Goal: Task Accomplishment & Management: Manage account settings

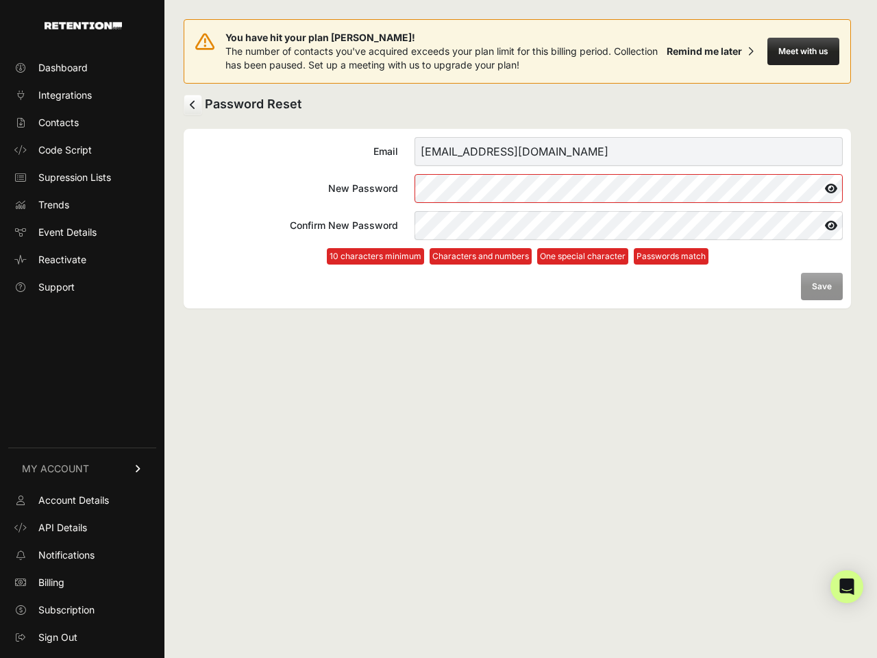
click at [803, 51] on button "Meet with us" at bounding box center [804, 51] width 72 height 27
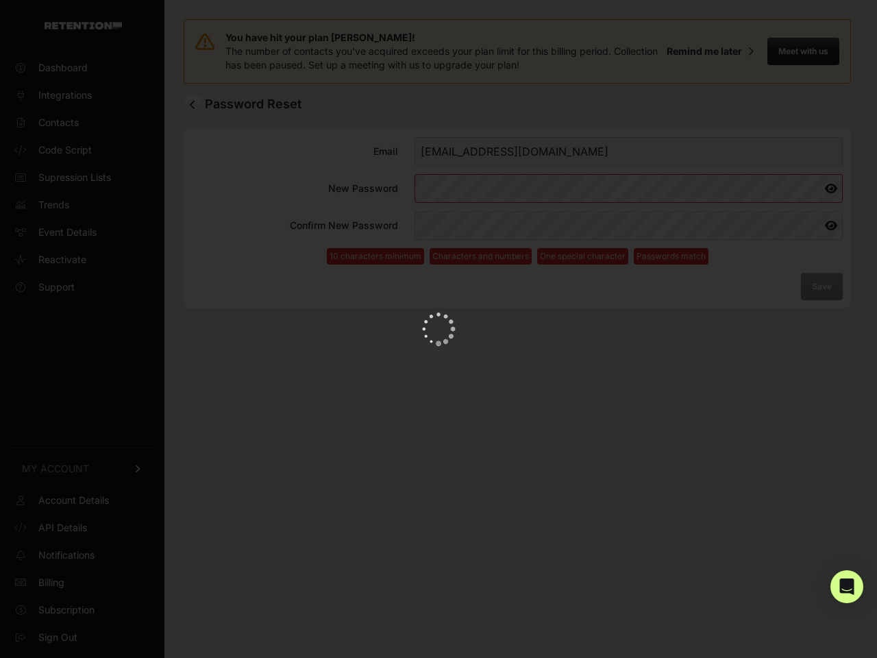
click at [831, 188] on icon at bounding box center [831, 188] width 23 height 22
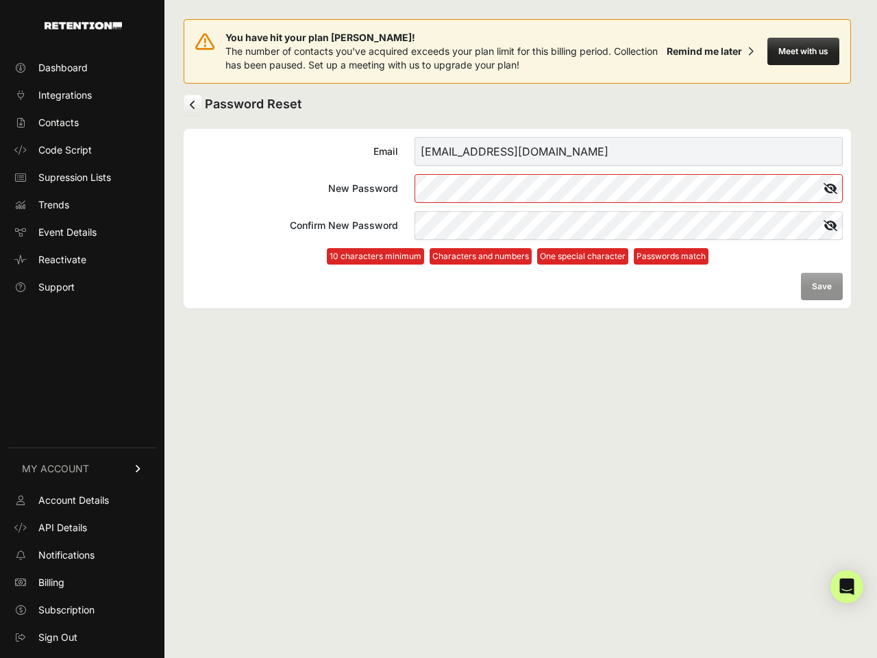
click at [831, 225] on icon at bounding box center [830, 225] width 25 height 22
click at [822, 286] on form "Email [EMAIL_ADDRESS][DOMAIN_NAME] New Password Confirm New Password 10 charact…" at bounding box center [517, 218] width 651 height 163
click at [847, 587] on icon "Open Intercom Messenger" at bounding box center [847, 586] width 14 height 16
